Goal: Communication & Community: Share content

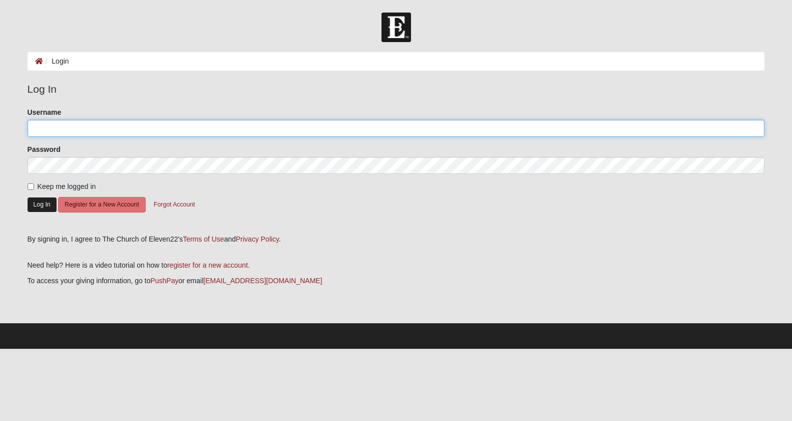
type input "kristenlauer"
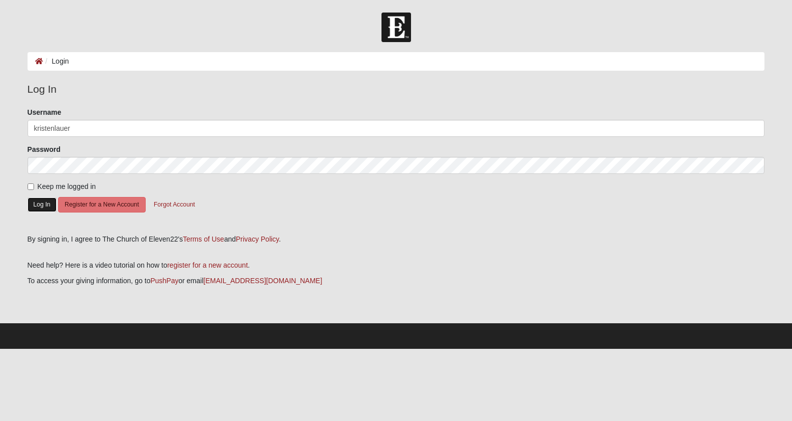
click at [40, 203] on button "Log In" at bounding box center [42, 204] width 29 height 15
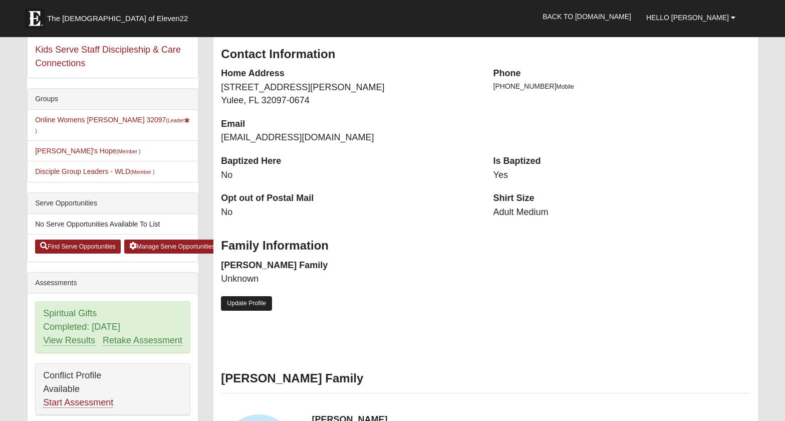
scroll to position [150, 0]
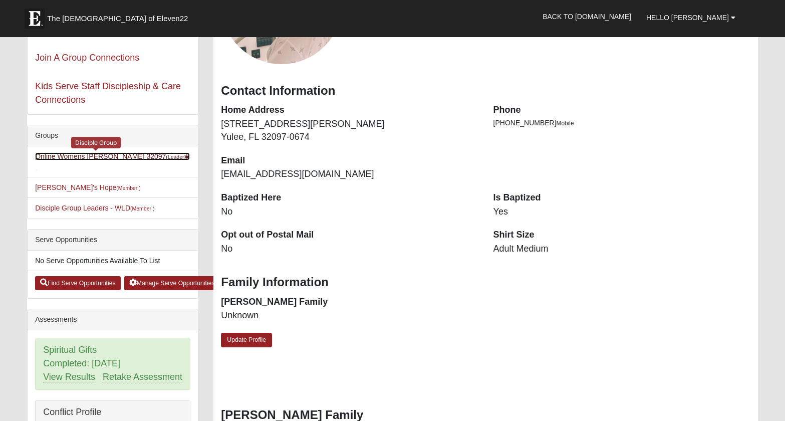
click at [105, 155] on link "Online Womens [PERSON_NAME] 32097 (Leader )" at bounding box center [112, 161] width 154 height 19
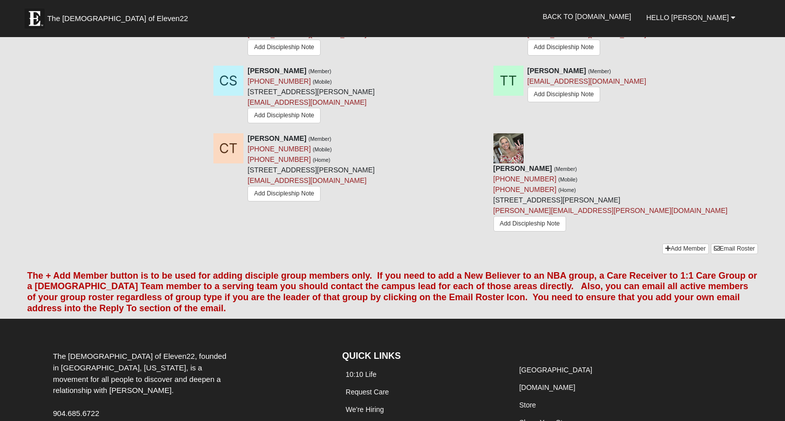
scroll to position [1024, 0]
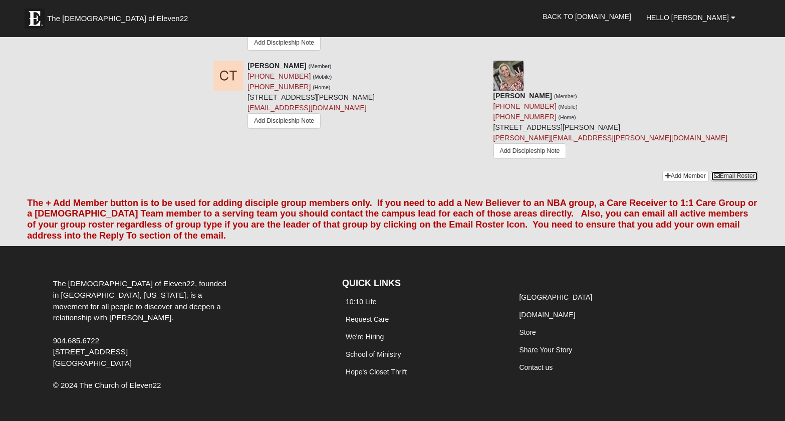
click at [745, 171] on link "Email Roster" at bounding box center [734, 176] width 47 height 11
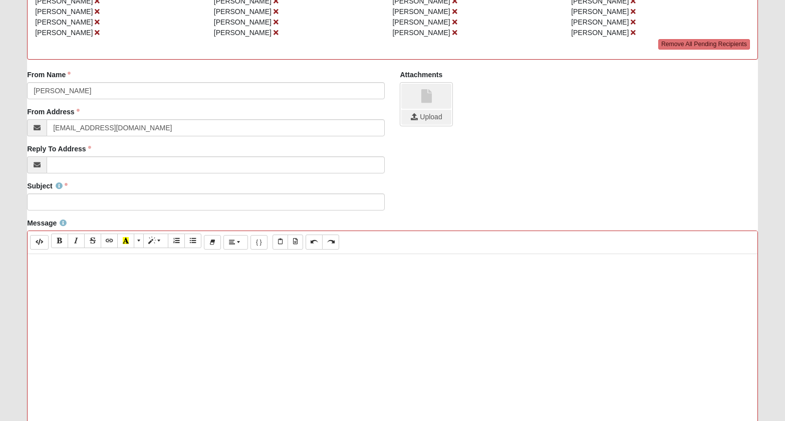
scroll to position [150, 0]
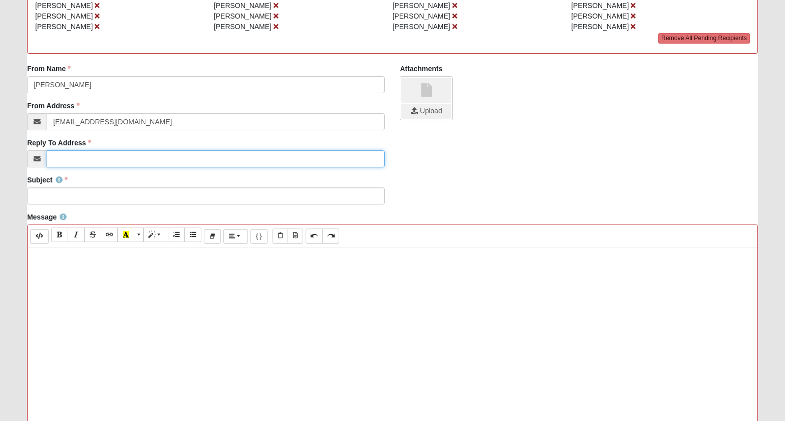
click at [100, 159] on input "Reply To Address" at bounding box center [216, 158] width 338 height 17
type input "[EMAIL_ADDRESS][DOMAIN_NAME]"
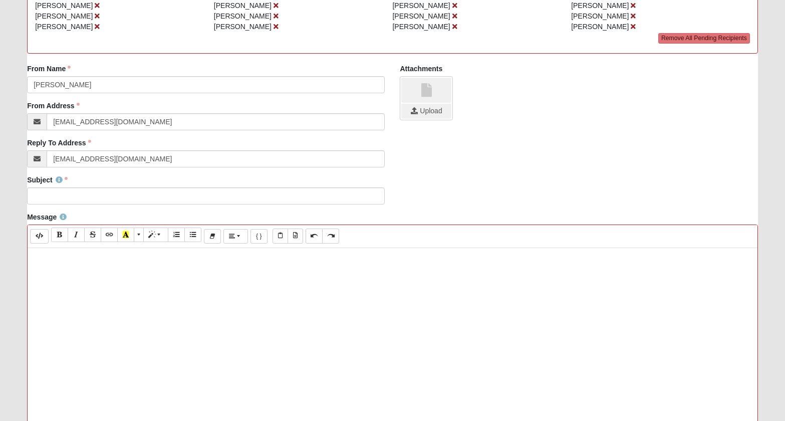
click at [199, 272] on div at bounding box center [393, 398] width 730 height 301
paste div
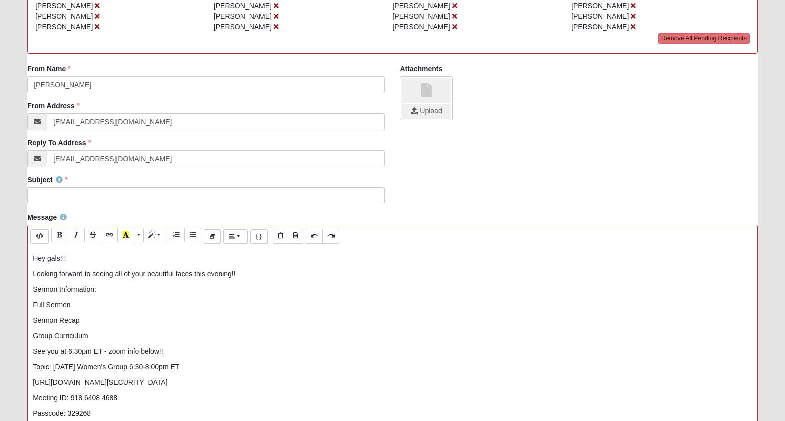
click at [97, 258] on p "Hey gals!!!" at bounding box center [393, 258] width 720 height 11
drag, startPoint x: 97, startPoint y: 258, endPoint x: 5, endPoint y: 258, distance: 91.7
click at [5, 258] on form "Hello Kristen My Account Log Out Communication Communication Error" at bounding box center [392, 265] width 785 height 807
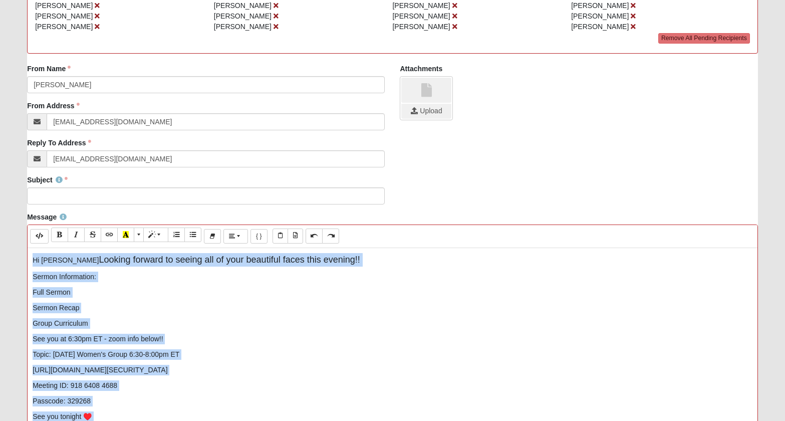
scroll to position [399, 0]
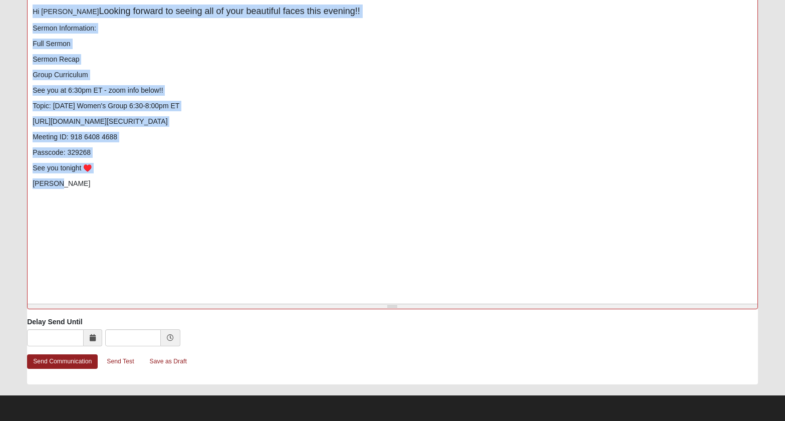
drag, startPoint x: 30, startPoint y: 261, endPoint x: 805, endPoint y: 462, distance: 800.9
click at [785, 420] on html "Hello Kristen My Account Log Out Communication Communication Error" at bounding box center [392, 10] width 785 height 819
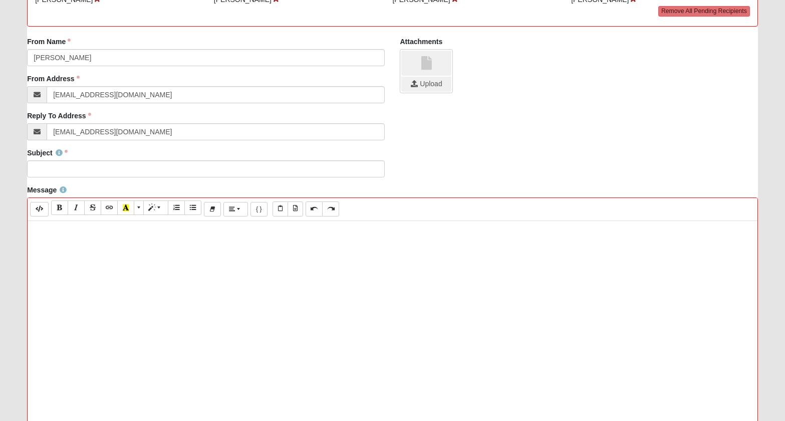
scroll to position [148, 0]
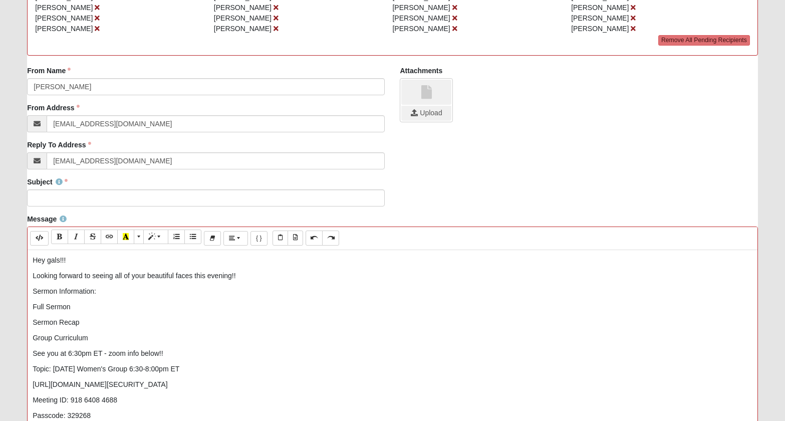
click at [89, 251] on div "Hey gals!!! Looking forward to seeing all of your beautiful faces this evening…" at bounding box center [393, 400] width 730 height 301
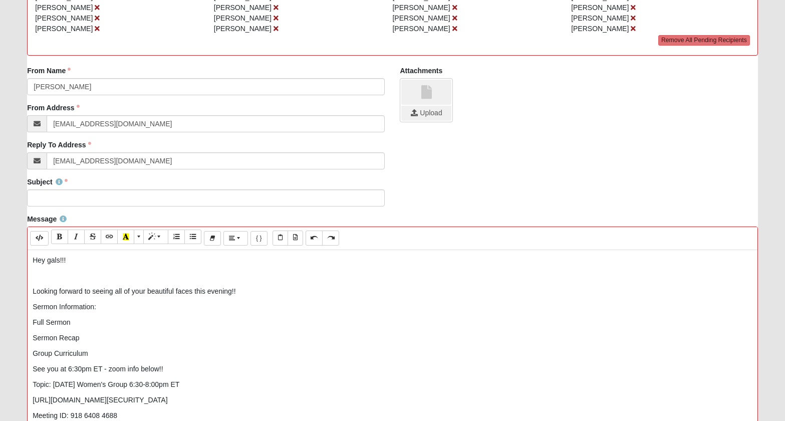
click at [248, 292] on p "Looking forward to seeing all of your beautiful faces this evening!!" at bounding box center [393, 291] width 720 height 11
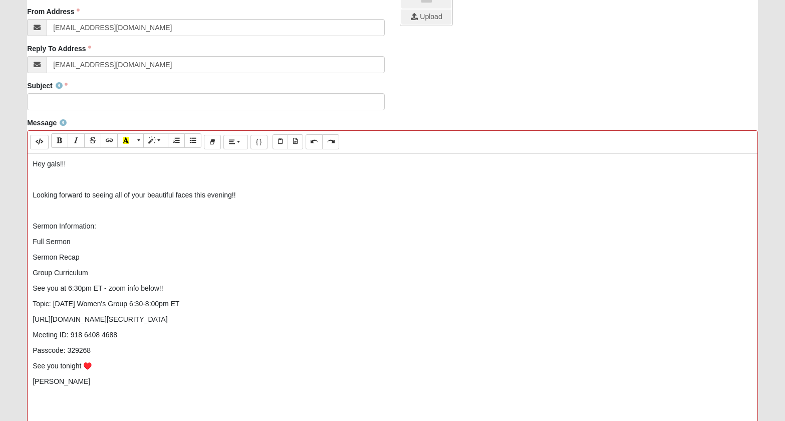
scroll to position [248, 0]
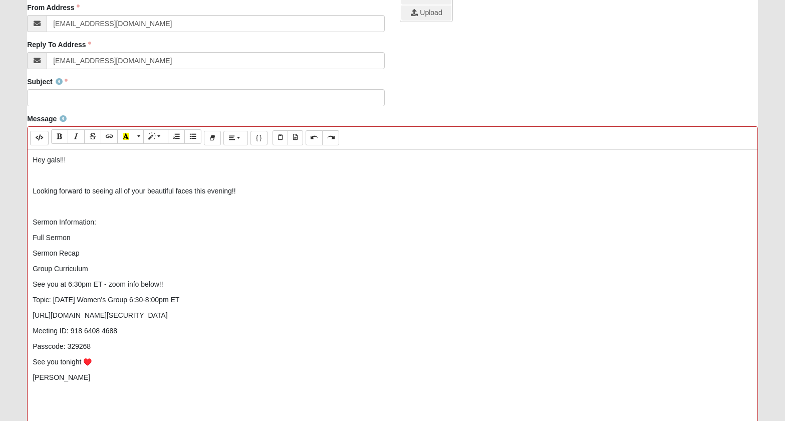
click at [123, 267] on p "Group Curriculum" at bounding box center [393, 268] width 720 height 11
click at [217, 362] on p "Passcode: 329268" at bounding box center [393, 362] width 720 height 11
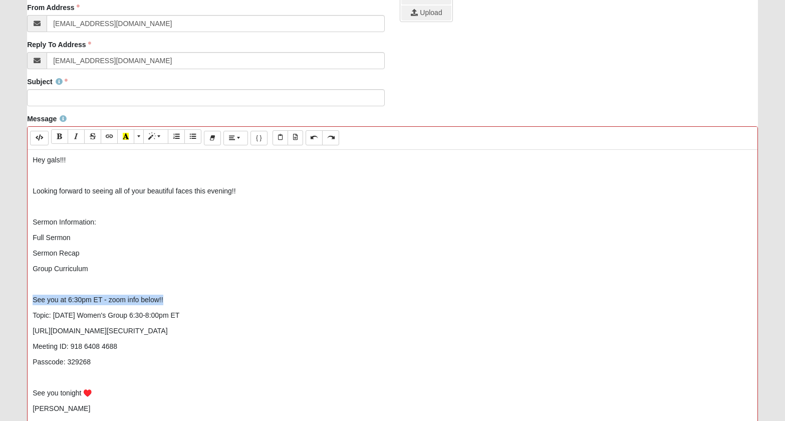
drag, startPoint x: 187, startPoint y: 295, endPoint x: 27, endPoint y: 291, distance: 160.3
click at [27, 291] on div "Background Color Transparent Select #ffff00 Text Color Reset to default Select …" at bounding box center [392, 292] width 731 height 333
click at [122, 138] on button "Recent Color" at bounding box center [125, 136] width 17 height 15
click at [136, 134] on button "More Color" at bounding box center [139, 136] width 10 height 15
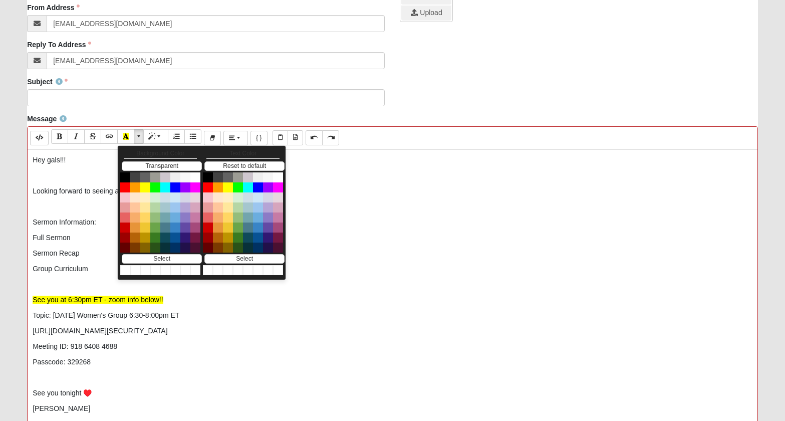
click at [337, 316] on p "Topic: Wednesday Women's Group 6:30-8:00pm ET" at bounding box center [393, 315] width 720 height 11
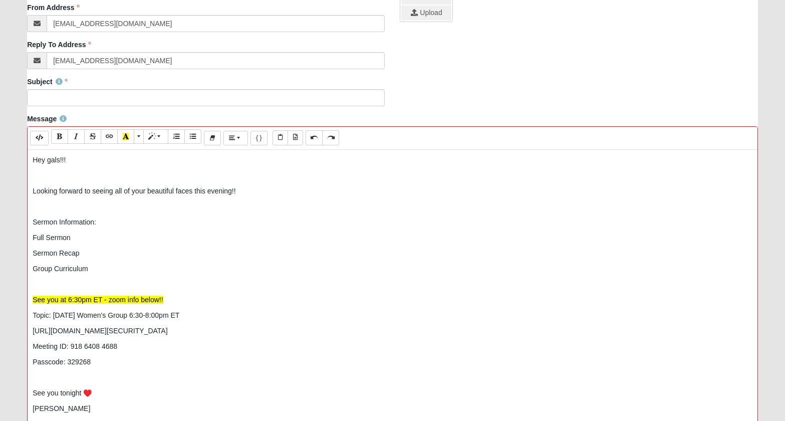
drag, startPoint x: 308, startPoint y: 336, endPoint x: 19, endPoint y: 336, distance: 289.5
click at [19, 336] on form "Hello Kristen My Account Log Out Communication Communication Error" at bounding box center [392, 167] width 785 height 807
click at [127, 140] on icon "Recent Color" at bounding box center [126, 136] width 6 height 7
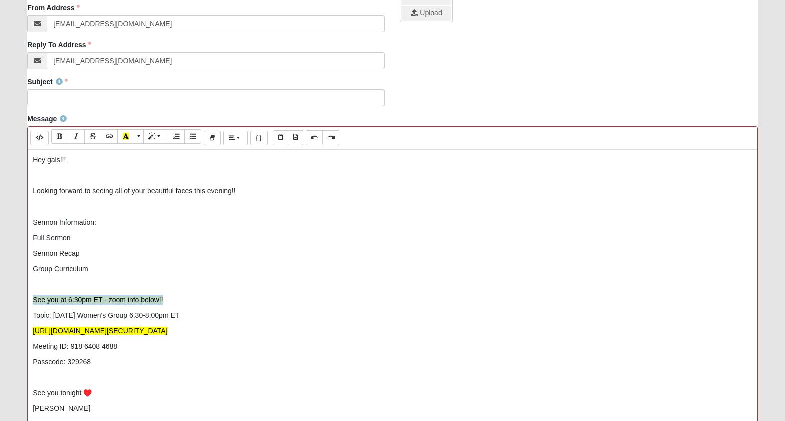
drag, startPoint x: 170, startPoint y: 300, endPoint x: 29, endPoint y: 301, distance: 140.7
click at [29, 301] on div "Hey gals!!!  Looking forward to seeing all of your beautiful faces this evenin…" at bounding box center [393, 300] width 730 height 301
click at [140, 140] on span "More Color" at bounding box center [140, 136] width 6 height 7
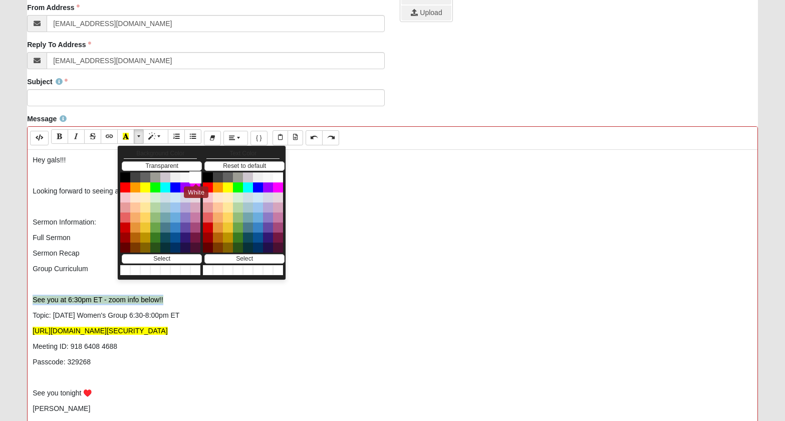
click at [192, 176] on button "White" at bounding box center [195, 177] width 12 height 12
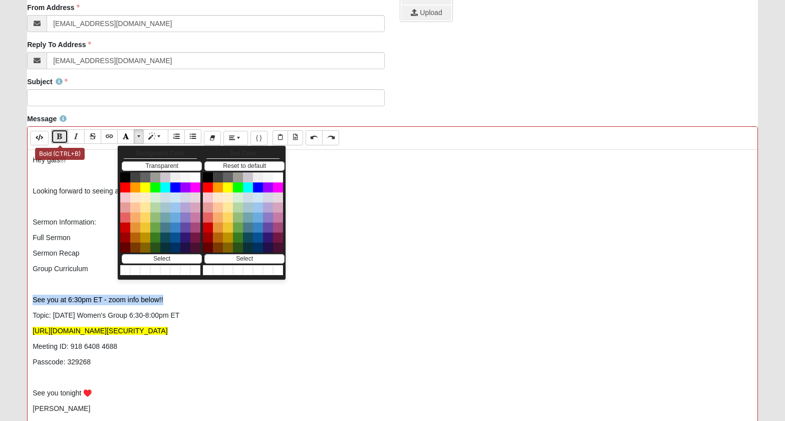
click at [63, 135] on button "Bold (CTRL+B)" at bounding box center [59, 136] width 17 height 15
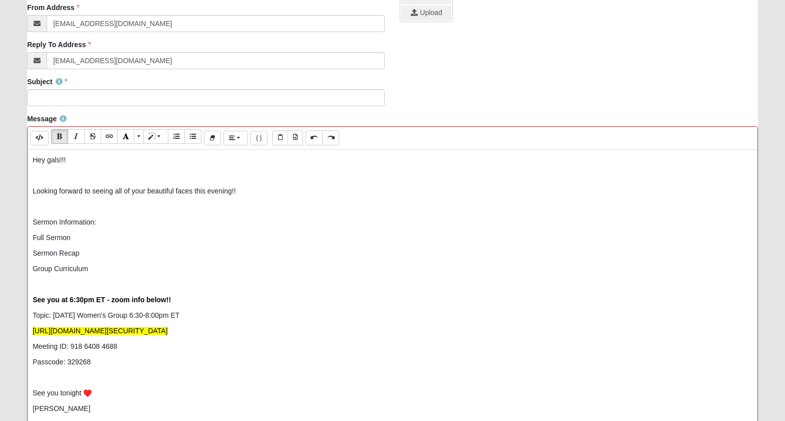
click at [137, 219] on p "Sermon Information:" at bounding box center [393, 222] width 720 height 11
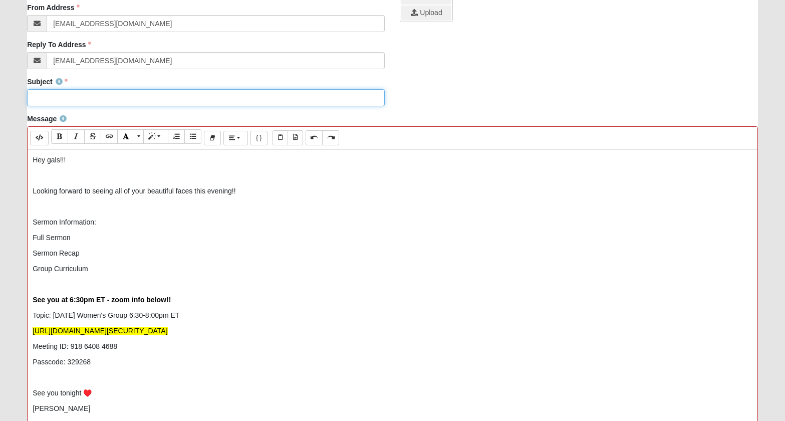
click at [172, 100] on input "Subject" at bounding box center [206, 97] width 358 height 17
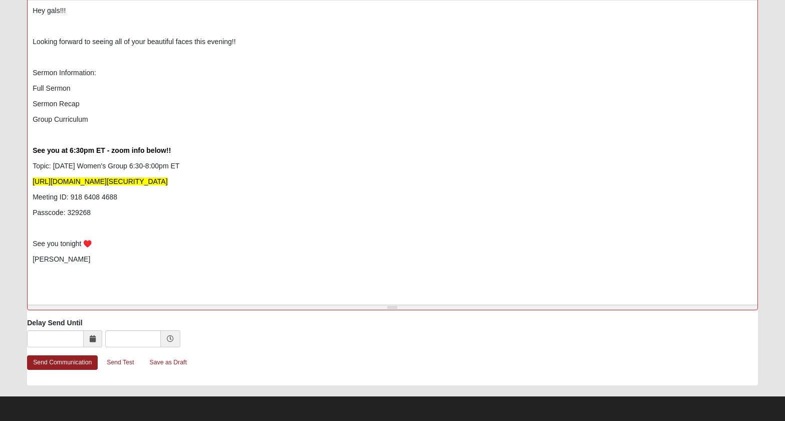
scroll to position [399, 0]
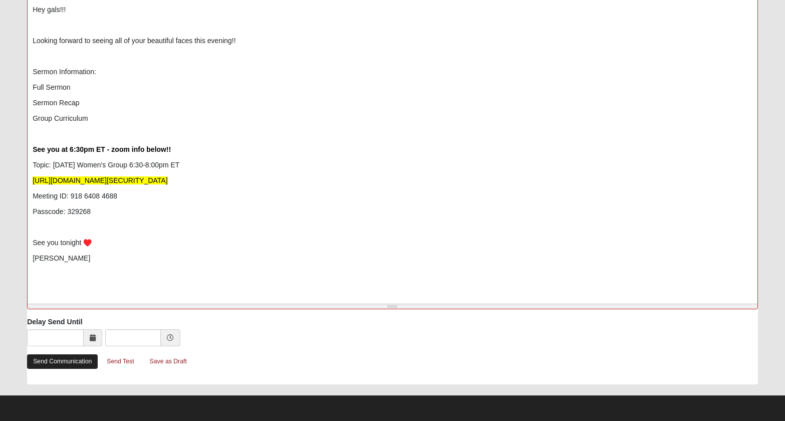
type input "Worship Is War - Week 3: How Great Thou Art"
click at [47, 356] on link "Send Communication" at bounding box center [62, 361] width 71 height 15
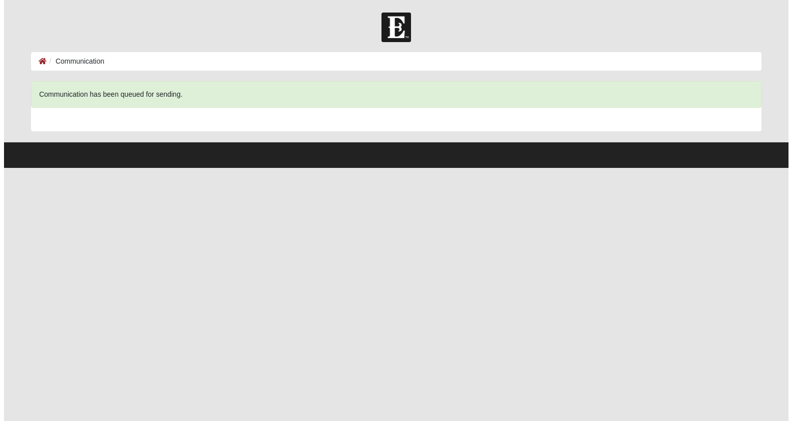
scroll to position [0, 0]
